Goal: Transaction & Acquisition: Book appointment/travel/reservation

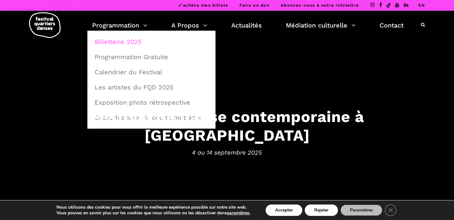
click at [125, 38] on link "Billetterie 2025" at bounding box center [151, 41] width 121 height 15
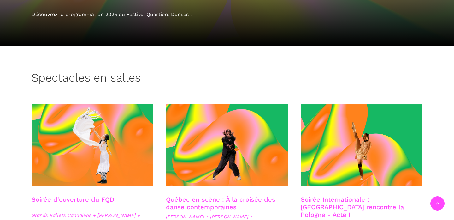
scroll to position [135, 0]
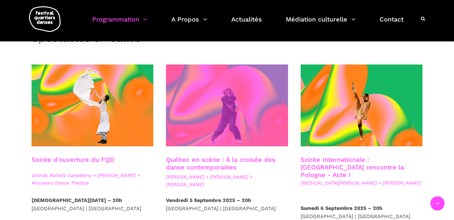
click at [210, 131] on span at bounding box center [227, 105] width 122 height 82
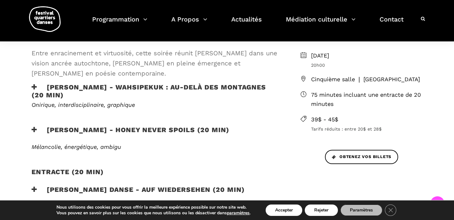
scroll to position [190, 0]
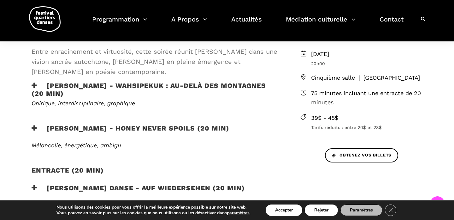
click at [33, 128] on icon at bounding box center [35, 128] width 6 height 7
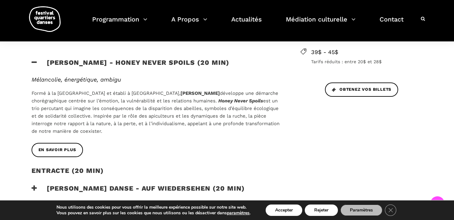
scroll to position [257, 0]
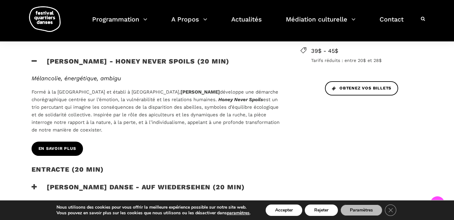
click at [53, 149] on span "En savoir plus" at bounding box center [58, 148] width 38 height 7
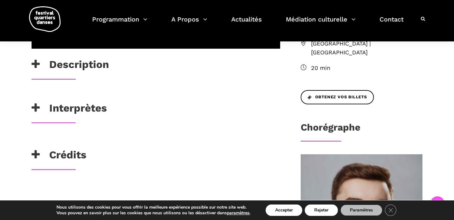
scroll to position [236, 0]
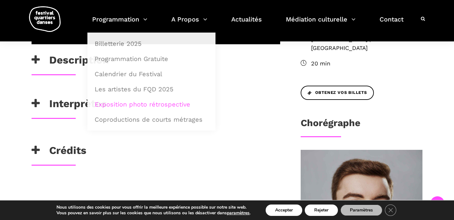
click at [163, 101] on link "Exposition photo rétrospective" at bounding box center [151, 104] width 121 height 15
